Goal: Transaction & Acquisition: Subscribe to service/newsletter

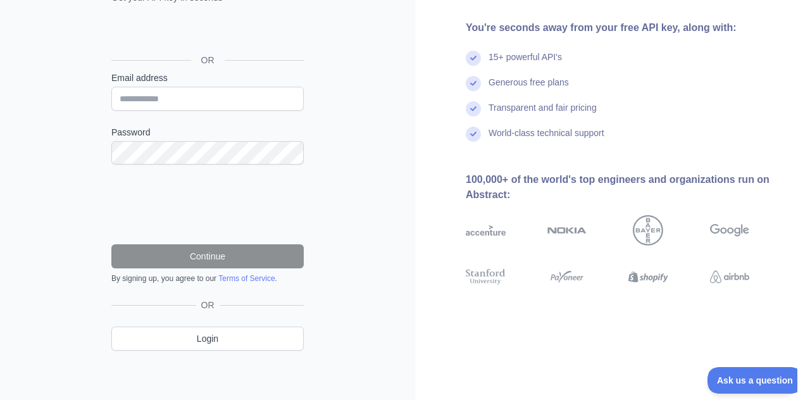
click at [721, 186] on div "100,000+ of the world's top engineers and organizations run on Abstract:" at bounding box center [628, 187] width 324 height 30
click at [738, 222] on img at bounding box center [730, 230] width 40 height 30
click at [737, 227] on img at bounding box center [730, 230] width 40 height 30
click at [737, 234] on img at bounding box center [730, 230] width 40 height 30
click at [737, 232] on img at bounding box center [730, 230] width 40 height 30
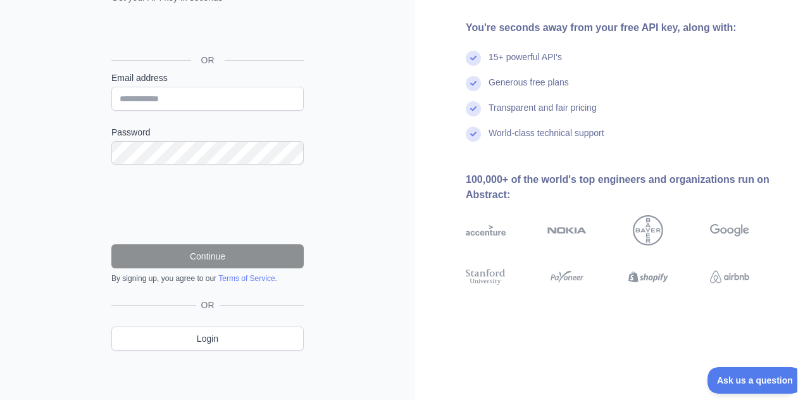
click at [737, 232] on img at bounding box center [730, 230] width 40 height 30
click at [736, 233] on img at bounding box center [730, 230] width 40 height 30
click at [733, 234] on img at bounding box center [730, 230] width 40 height 30
click at [734, 233] on img at bounding box center [730, 230] width 40 height 30
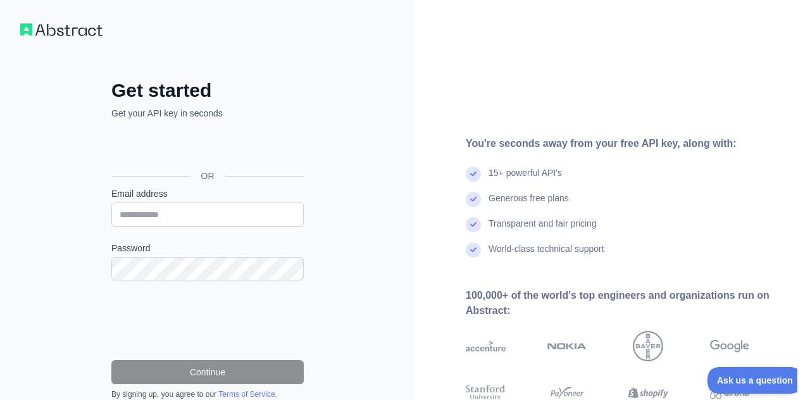
scroll to position [57, 0]
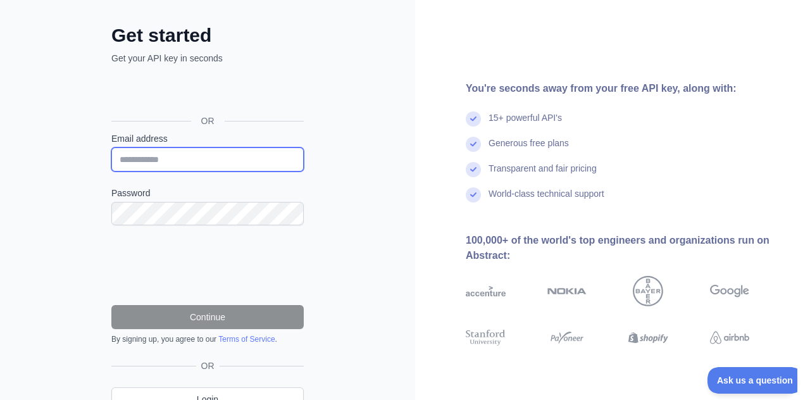
click at [301, 158] on input "Email address" at bounding box center [207, 160] width 192 height 24
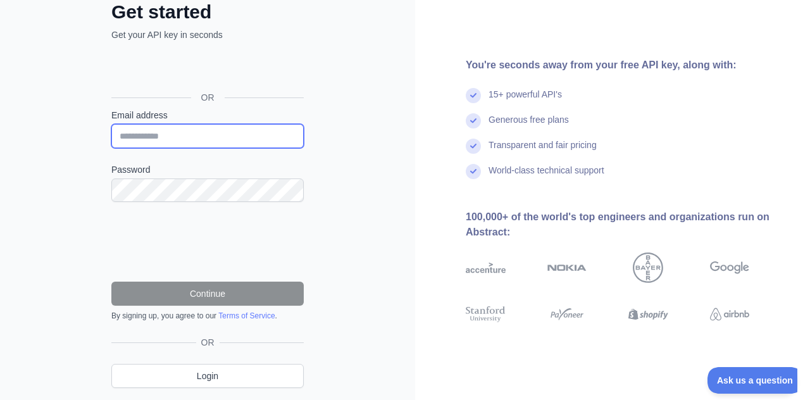
scroll to position [114, 0]
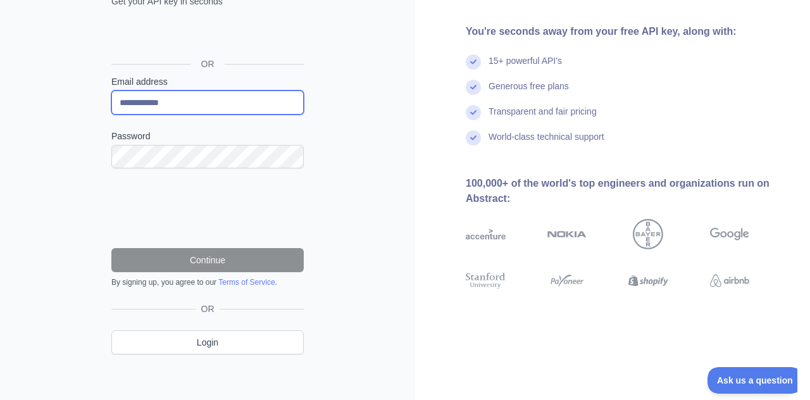
type input "**********"
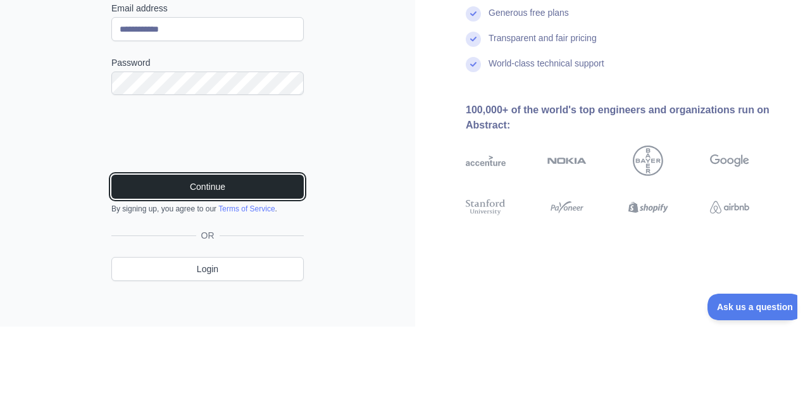
click at [268, 265] on button "Continue" at bounding box center [207, 260] width 192 height 24
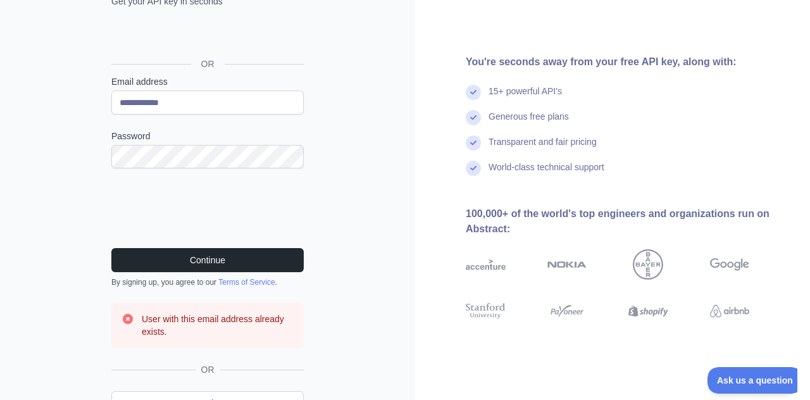
scroll to position [118, 0]
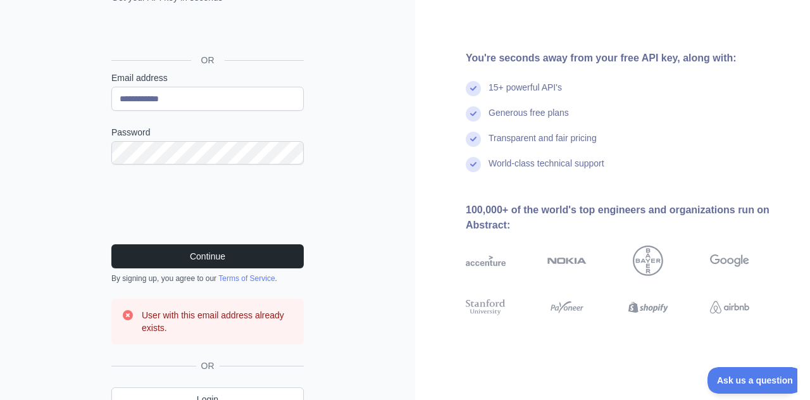
click at [236, 328] on h3 "User with this email address already exists." at bounding box center [218, 321] width 152 height 25
click at [230, 399] on link "Login" at bounding box center [207, 399] width 192 height 24
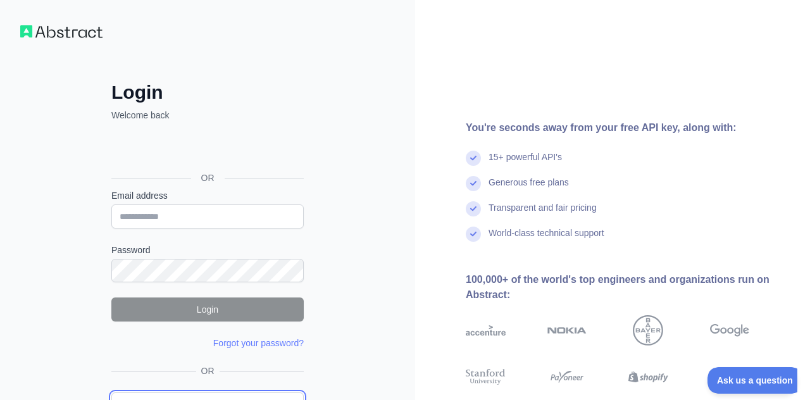
click at [244, 399] on link "Create an account" at bounding box center [207, 405] width 192 height 24
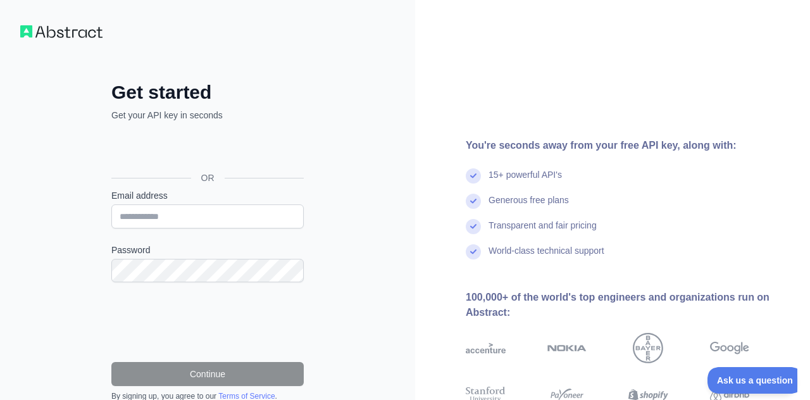
scroll to position [57, 0]
